Goal: Complete application form: Complete application form

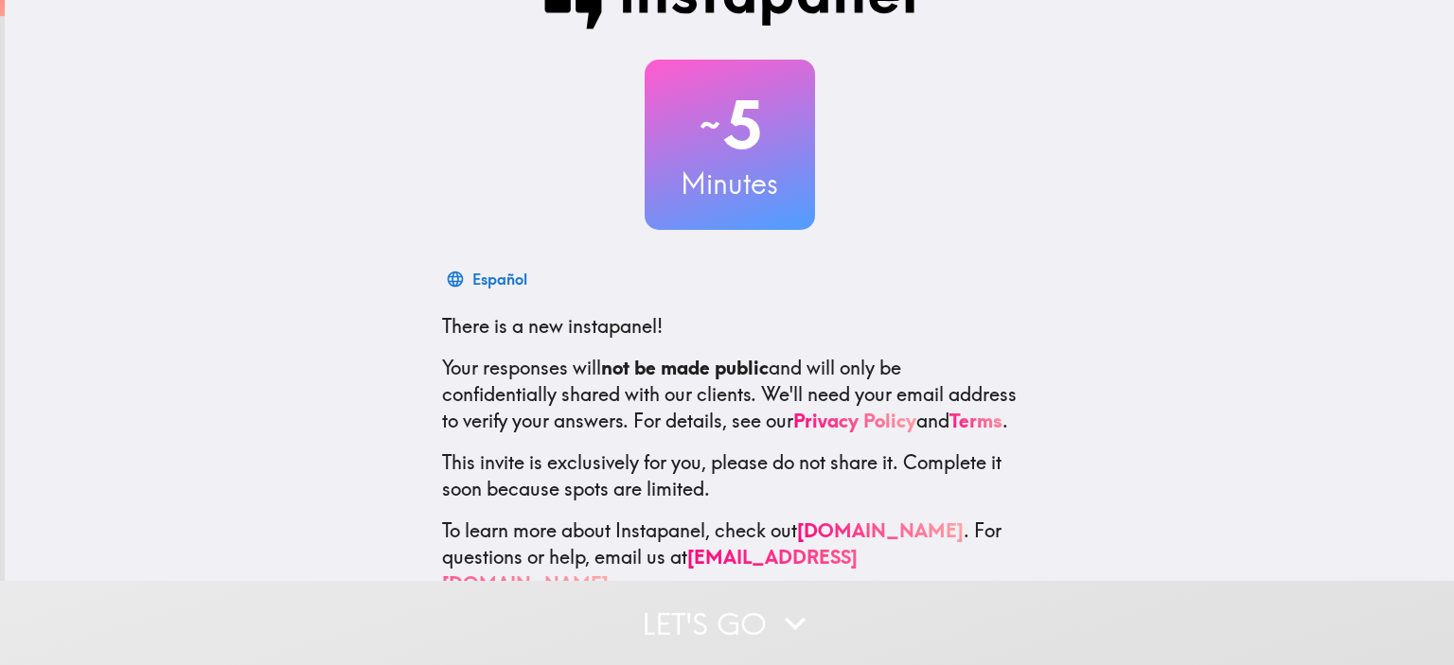
scroll to position [121, 0]
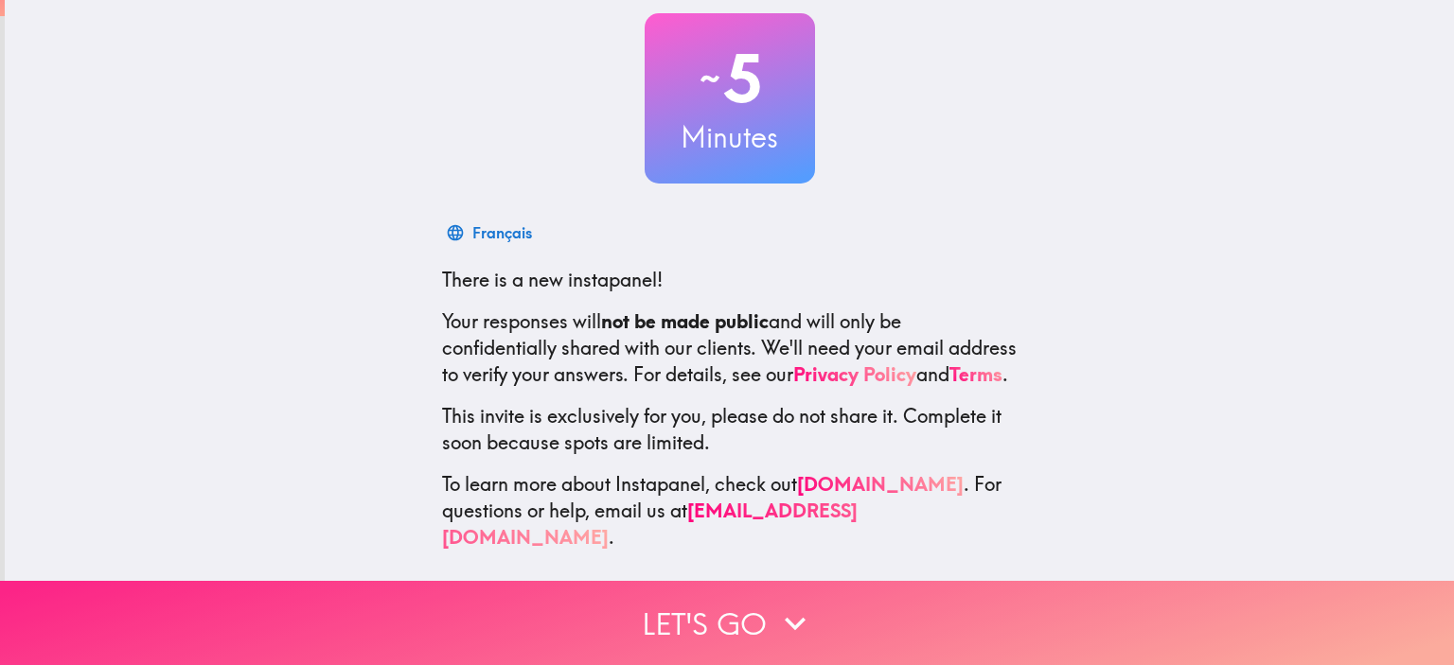
click at [774, 604] on icon "button" at bounding box center [795, 624] width 42 height 42
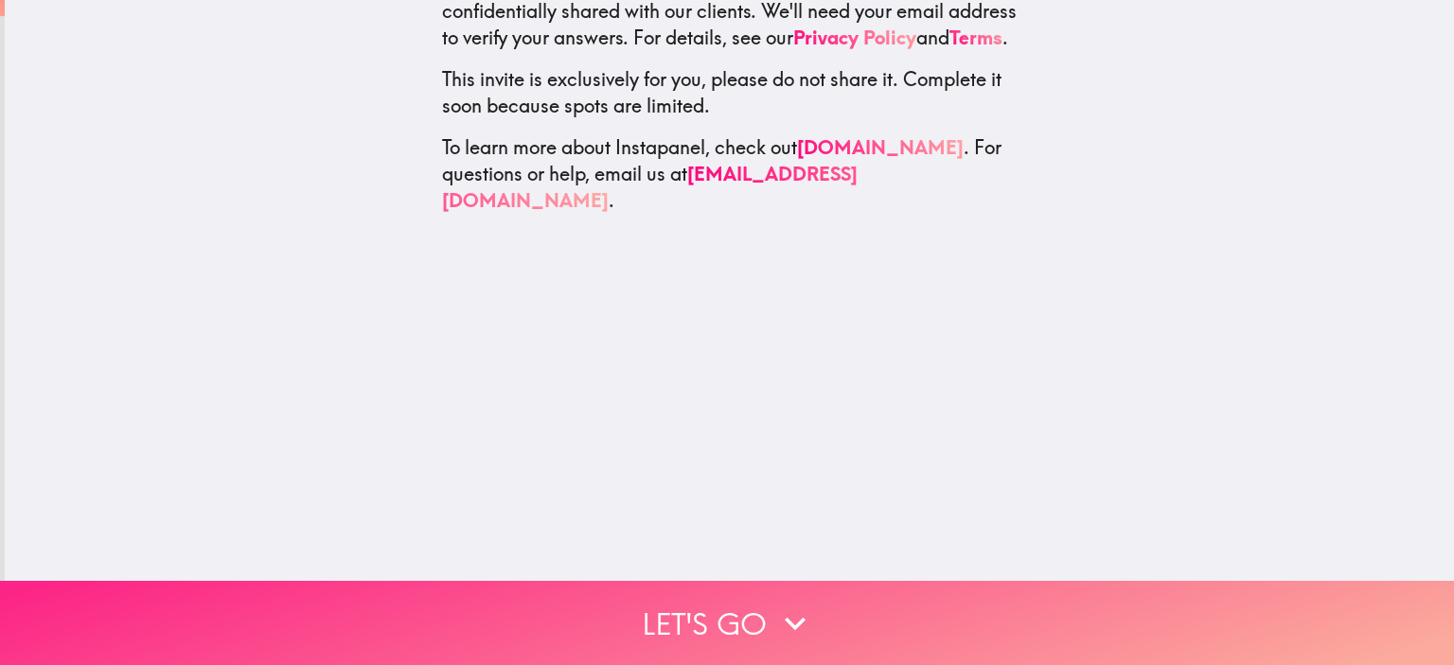
scroll to position [0, 0]
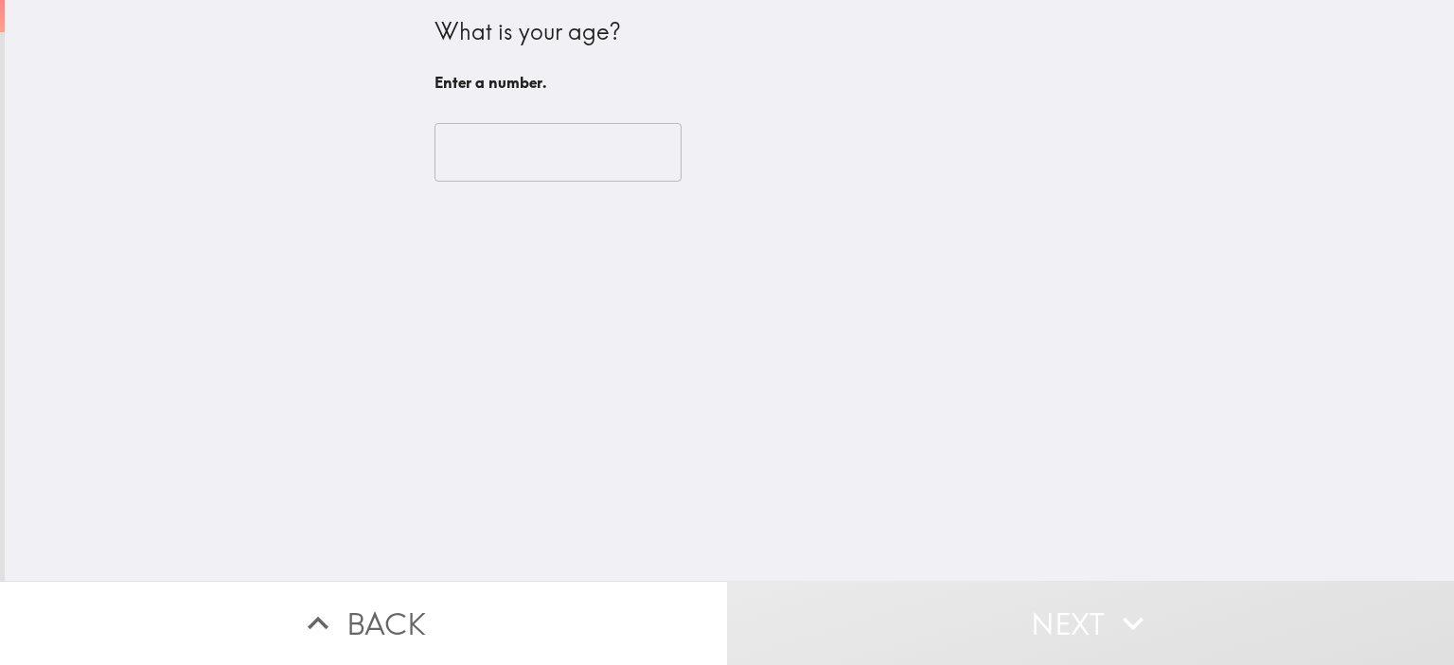
click at [560, 145] on input "number" at bounding box center [557, 152] width 247 height 59
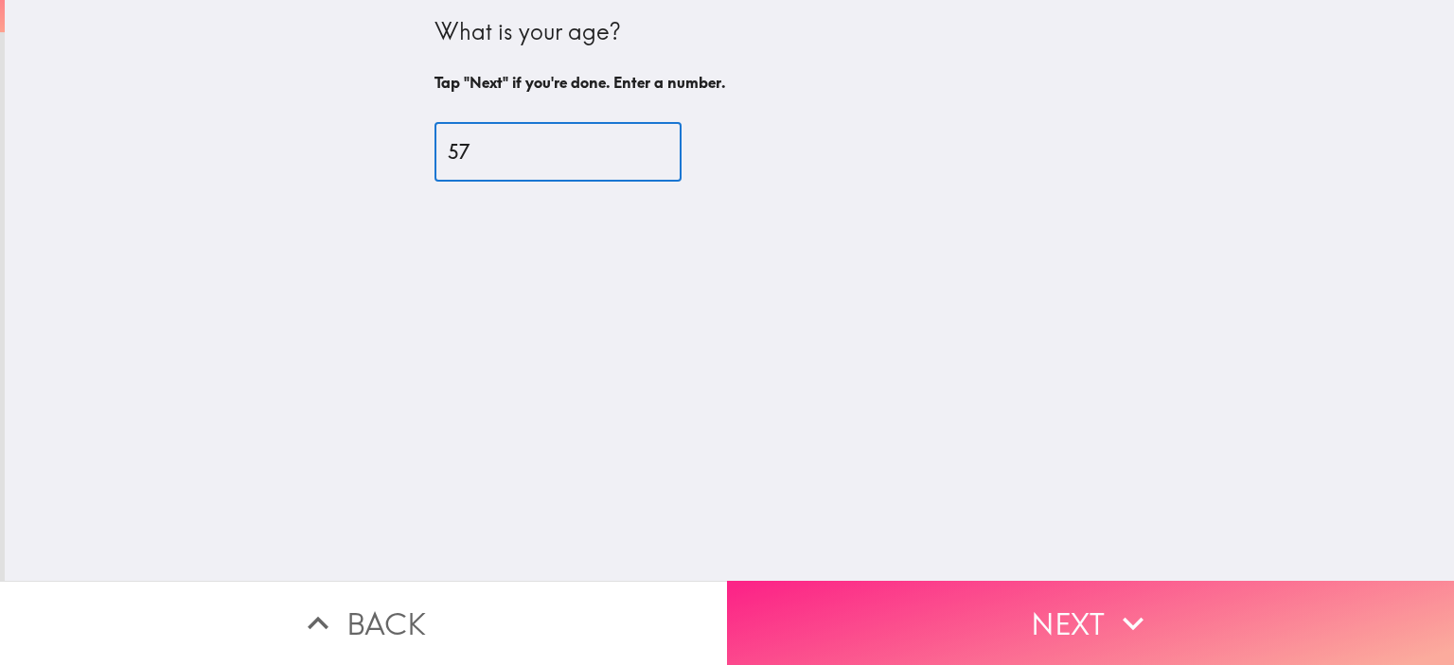
type input "57"
click at [968, 609] on button "Next" at bounding box center [1090, 623] width 727 height 84
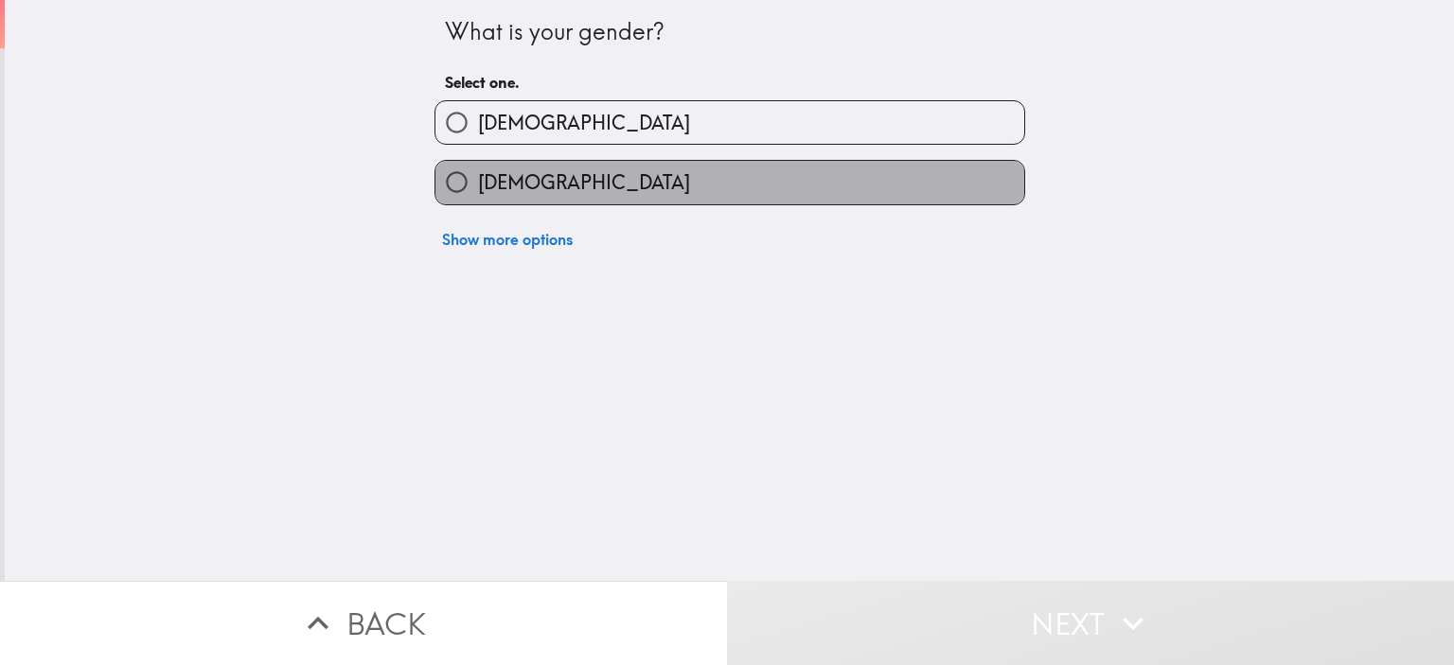
click at [540, 185] on label "[DEMOGRAPHIC_DATA]" at bounding box center [729, 182] width 589 height 43
click at [478, 185] on input "[DEMOGRAPHIC_DATA]" at bounding box center [456, 182] width 43 height 43
radio input "true"
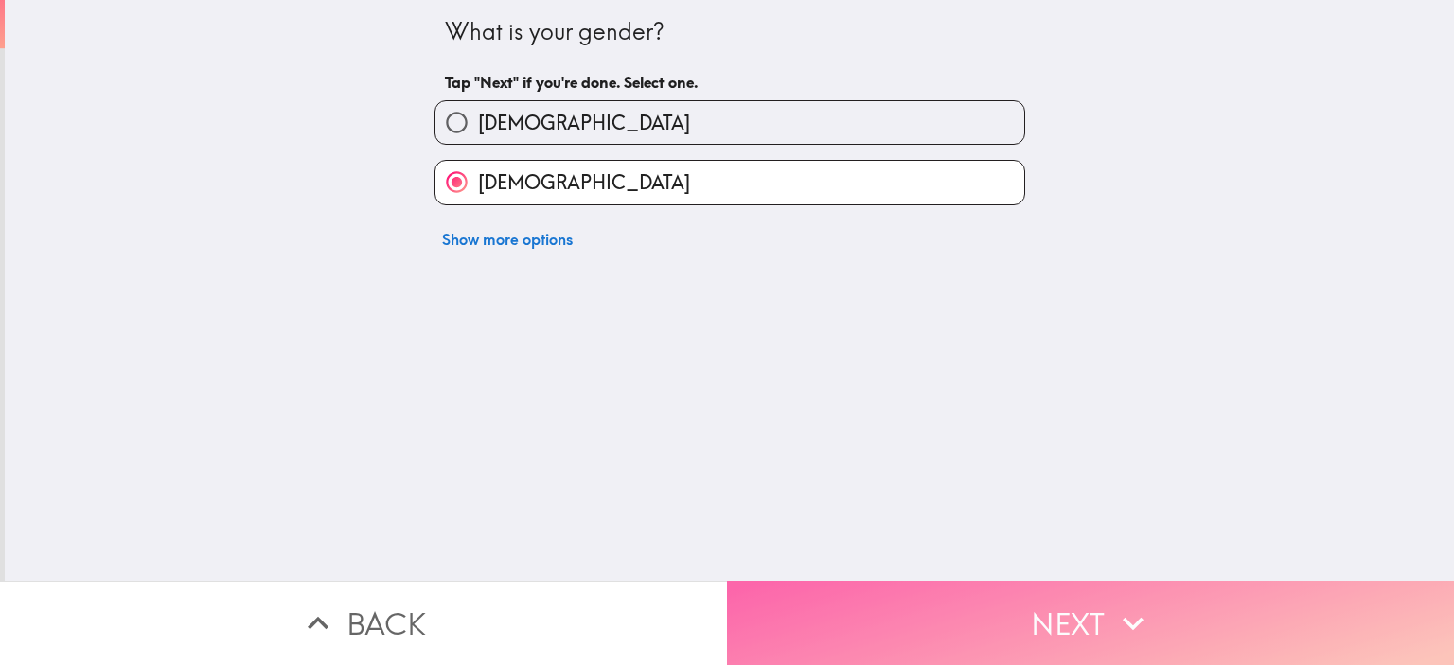
click at [912, 604] on button "Next" at bounding box center [1090, 623] width 727 height 84
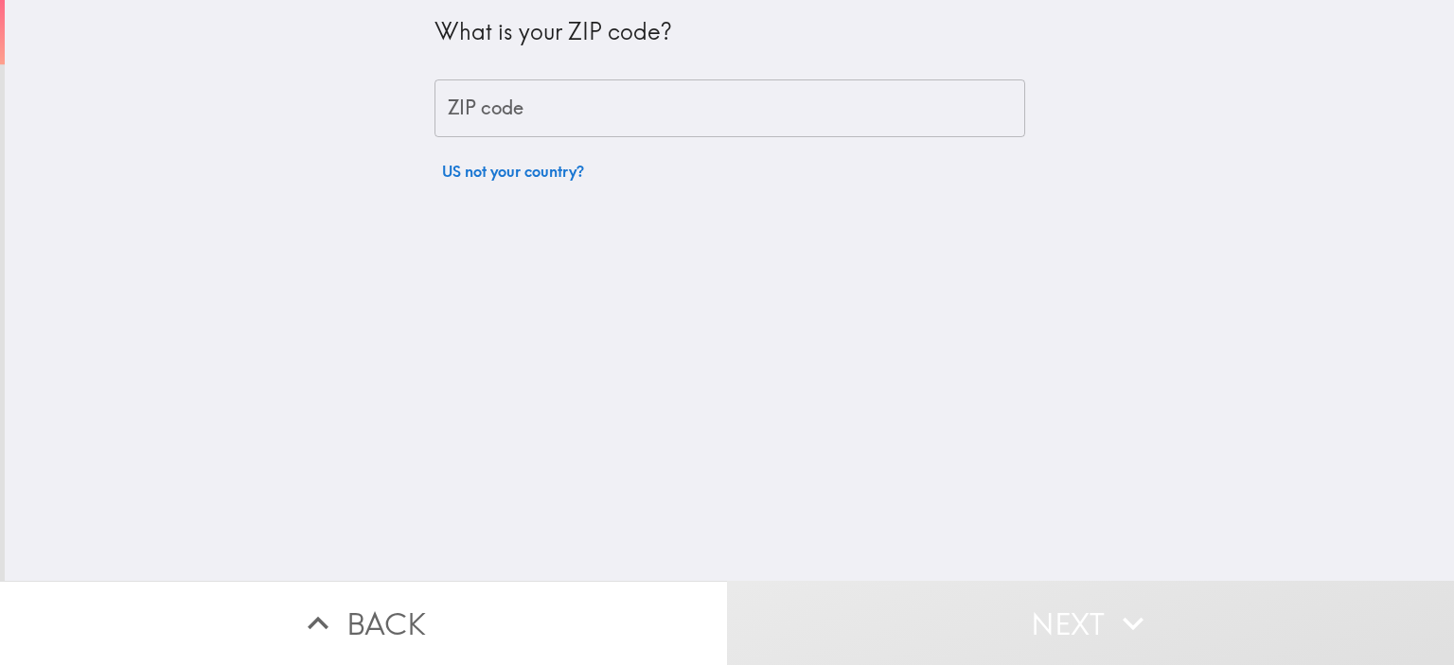
click at [534, 114] on input "ZIP code" at bounding box center [729, 108] width 591 height 59
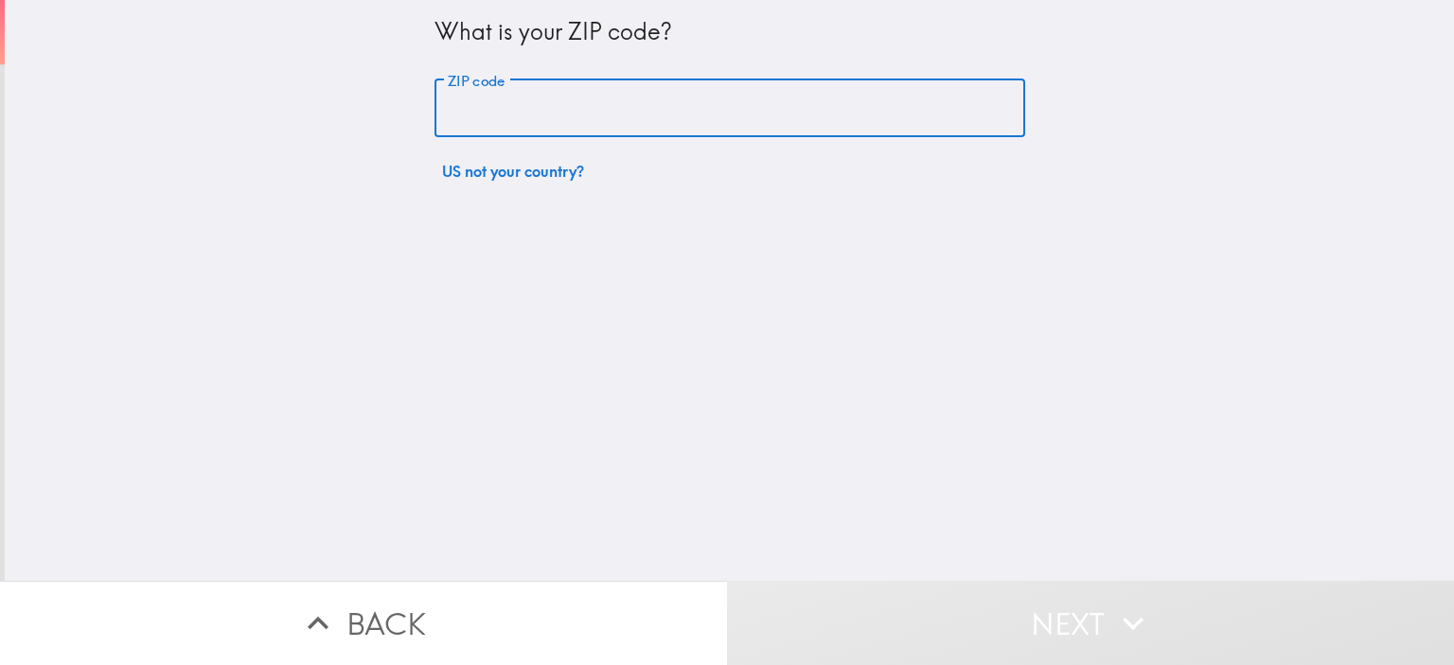
type input "48169"
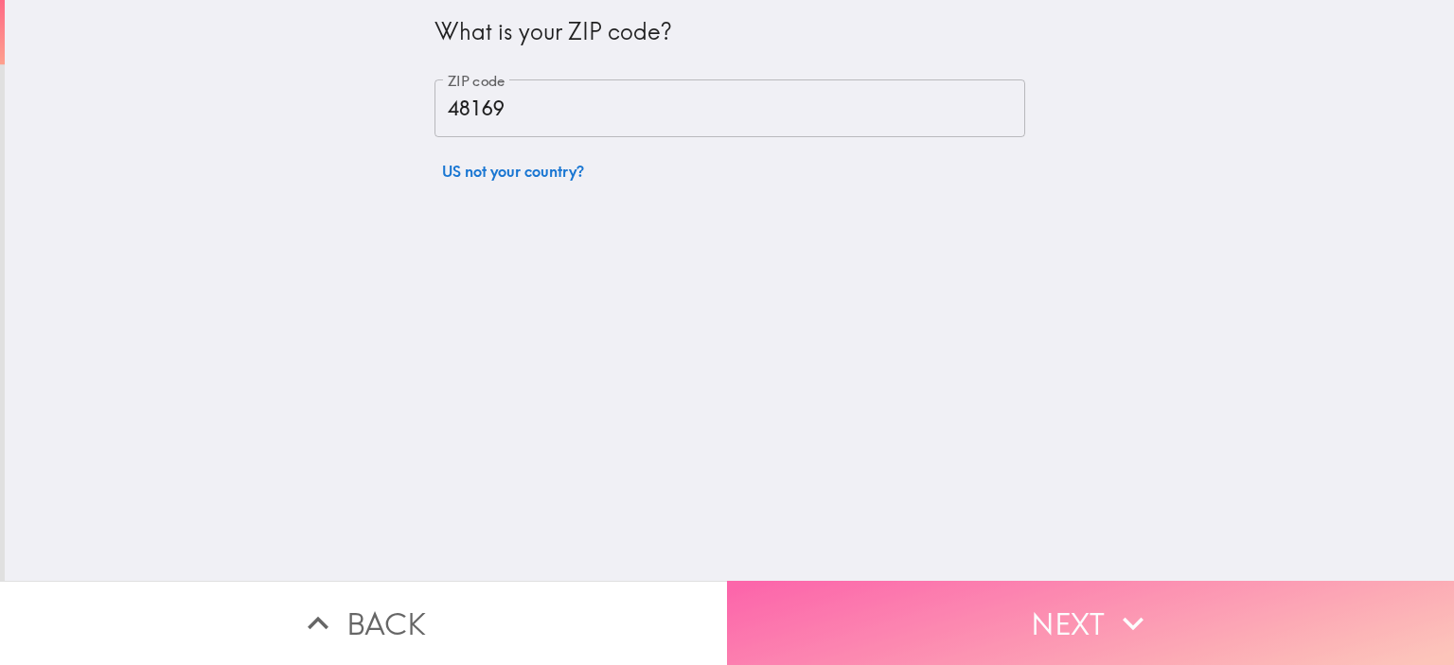
click at [984, 611] on button "Next" at bounding box center [1090, 623] width 727 height 84
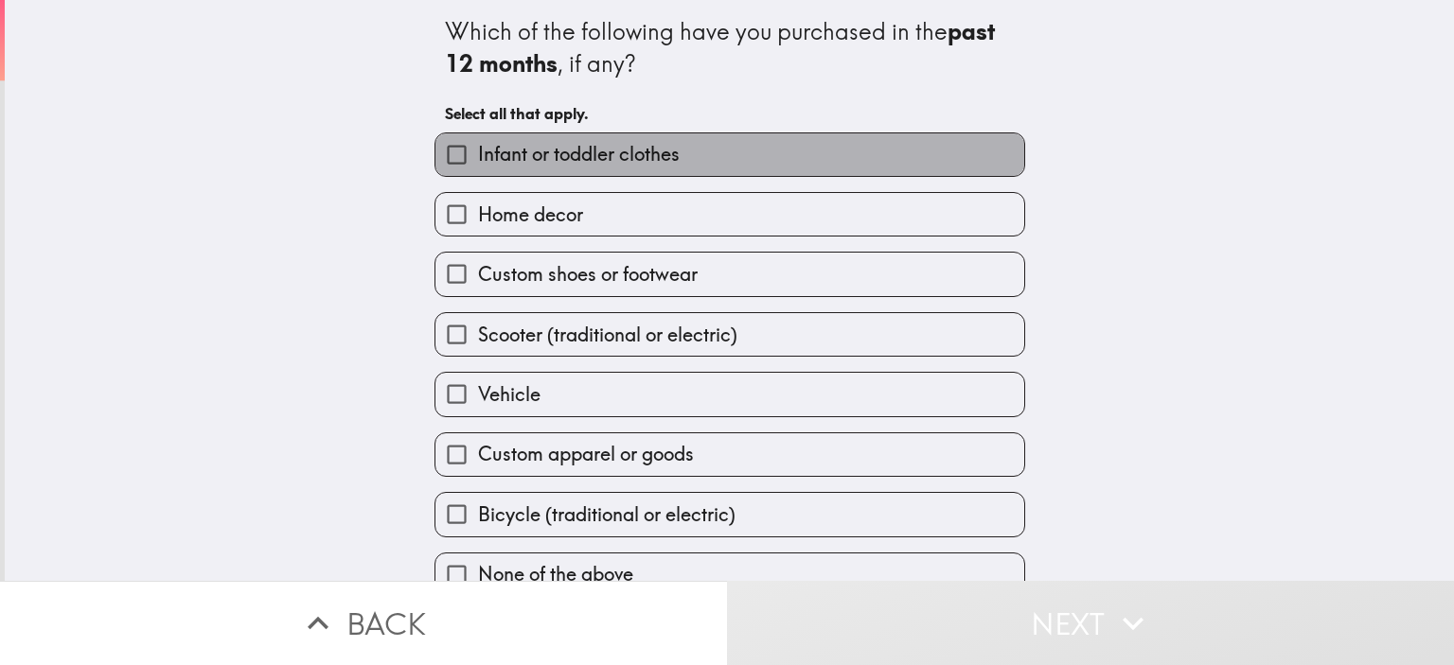
click at [674, 153] on label "Infant or toddler clothes" at bounding box center [729, 154] width 589 height 43
click at [478, 153] on input "Infant or toddler clothes" at bounding box center [456, 154] width 43 height 43
checkbox input "true"
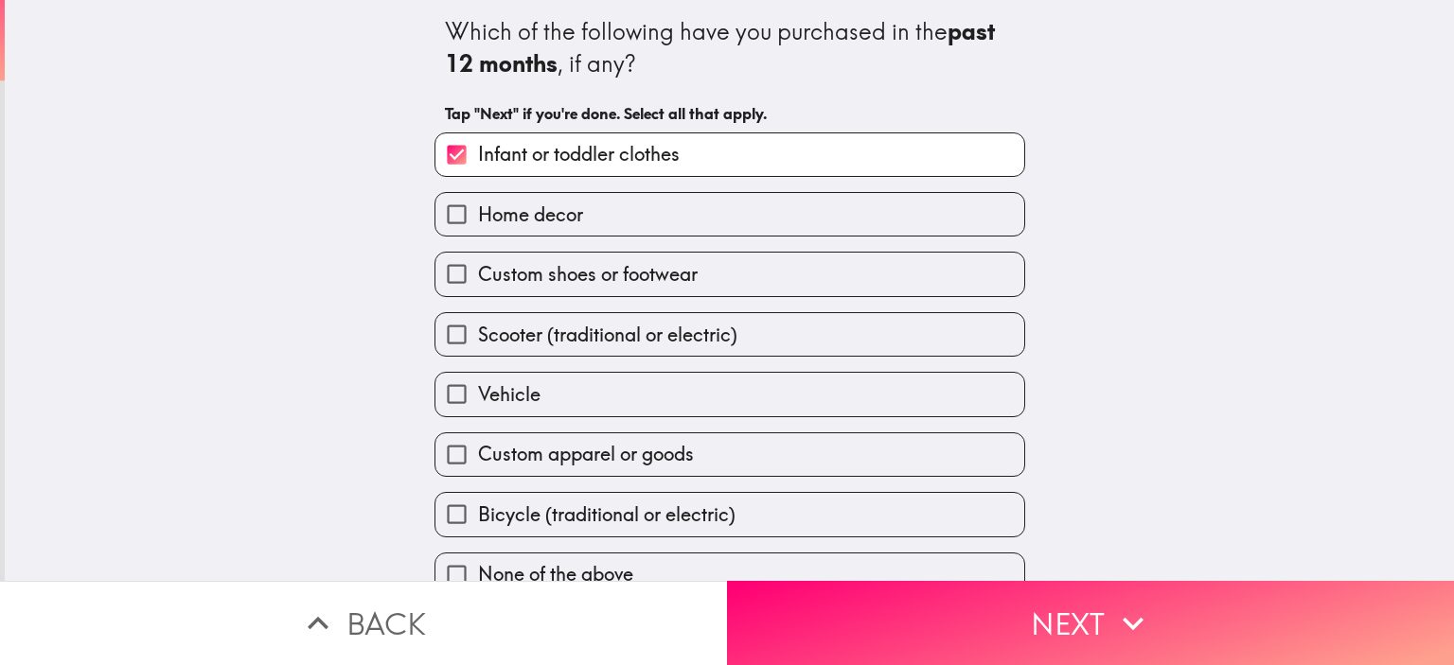
click at [697, 215] on label "Home decor" at bounding box center [729, 214] width 589 height 43
click at [478, 215] on input "Home decor" at bounding box center [456, 214] width 43 height 43
checkbox input "true"
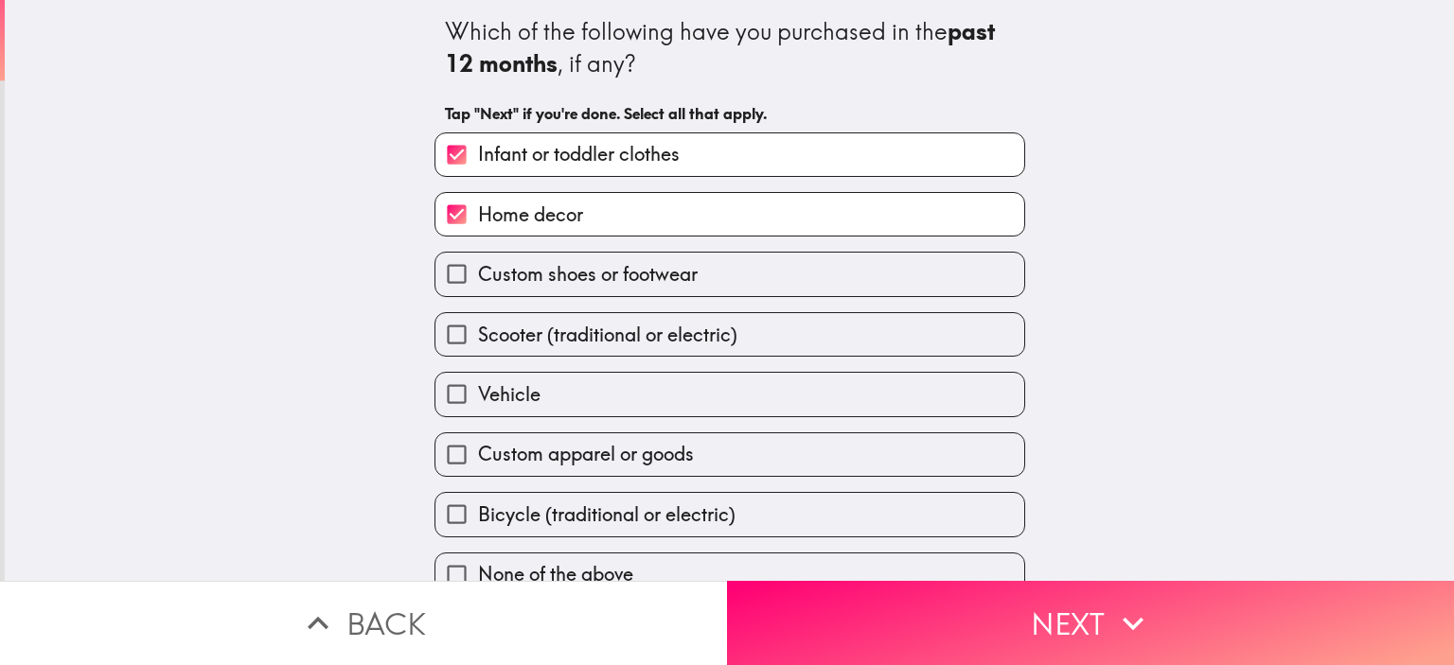
click at [702, 274] on label "Custom shoes or footwear" at bounding box center [729, 274] width 589 height 43
click at [478, 274] on input "Custom shoes or footwear" at bounding box center [456, 274] width 43 height 43
checkbox input "true"
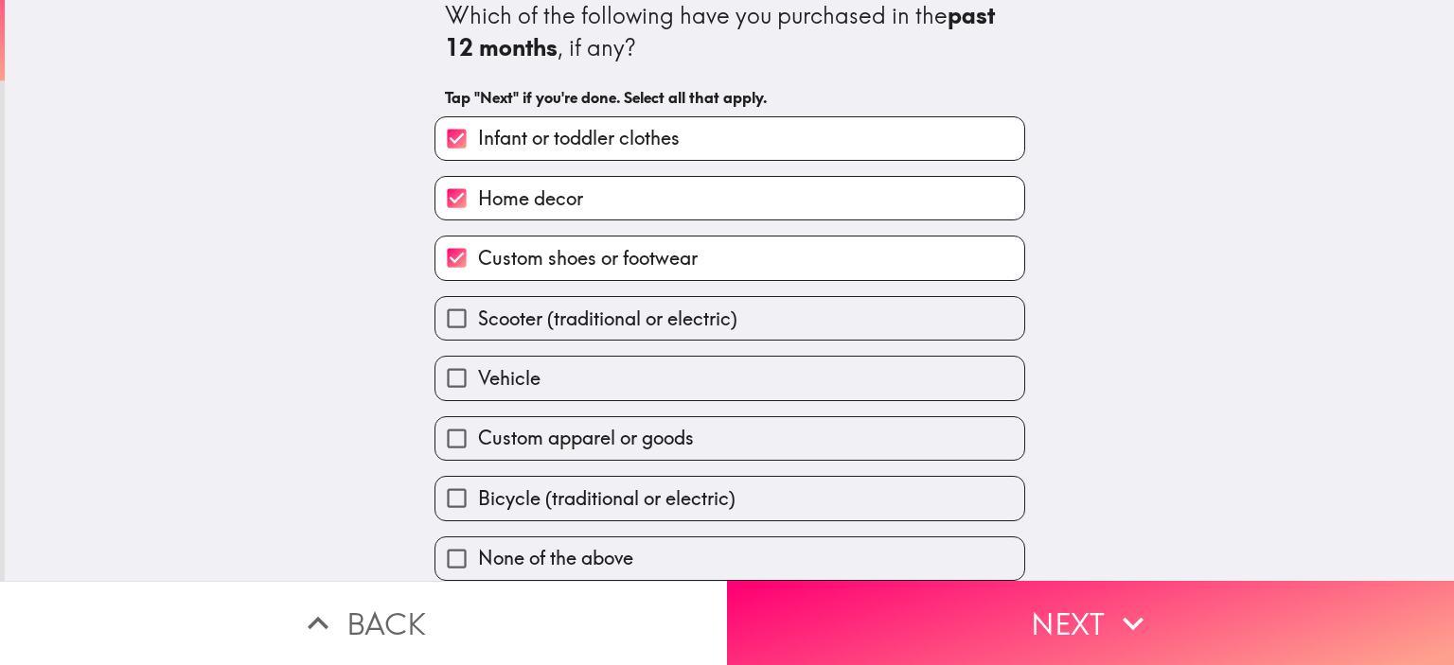
scroll to position [26, 0]
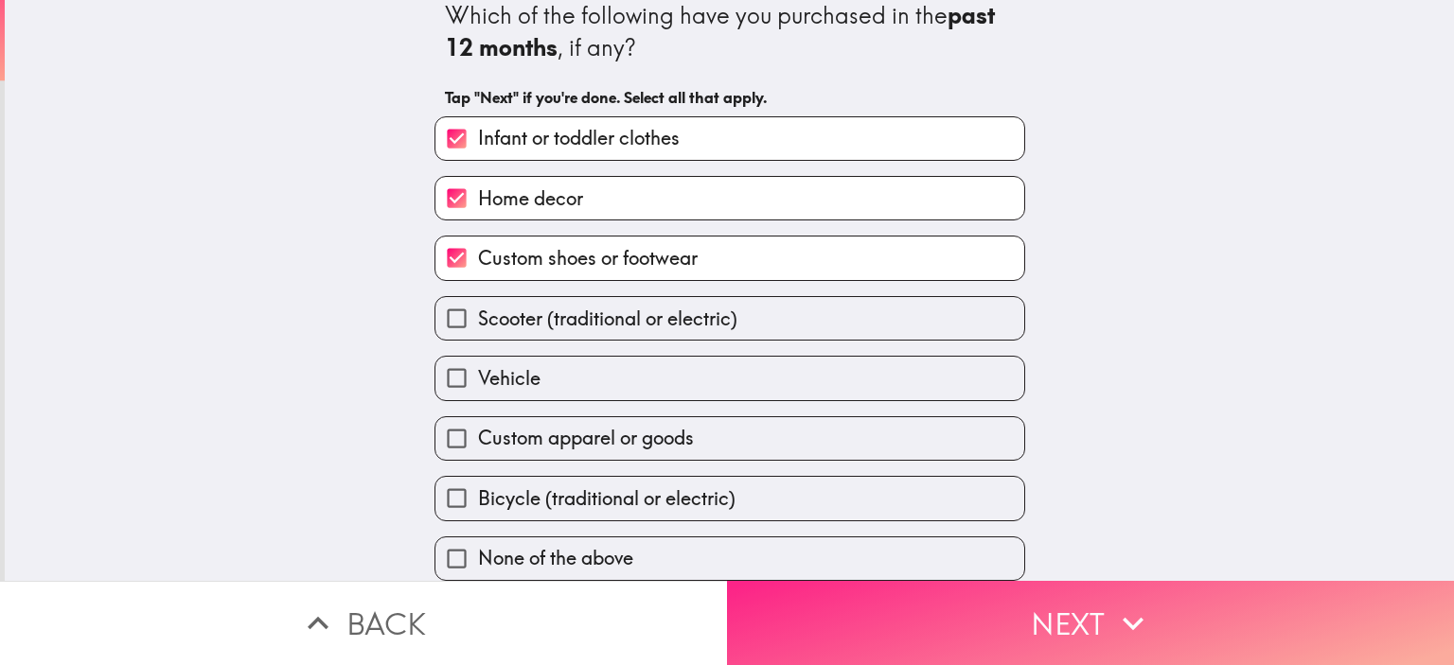
click at [918, 613] on button "Next" at bounding box center [1090, 623] width 727 height 84
